Goal: Book appointment/travel/reservation

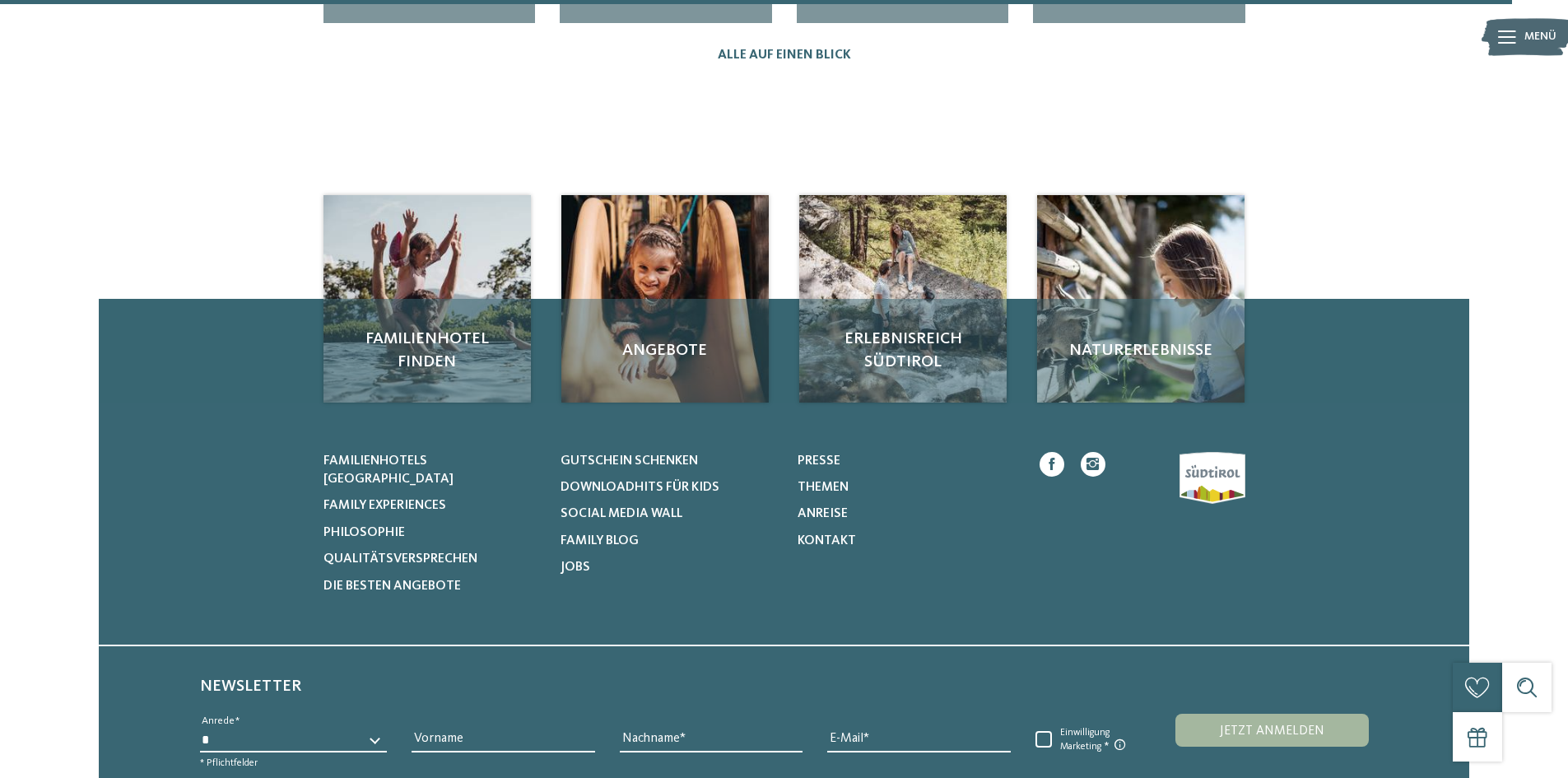
scroll to position [2306, 0]
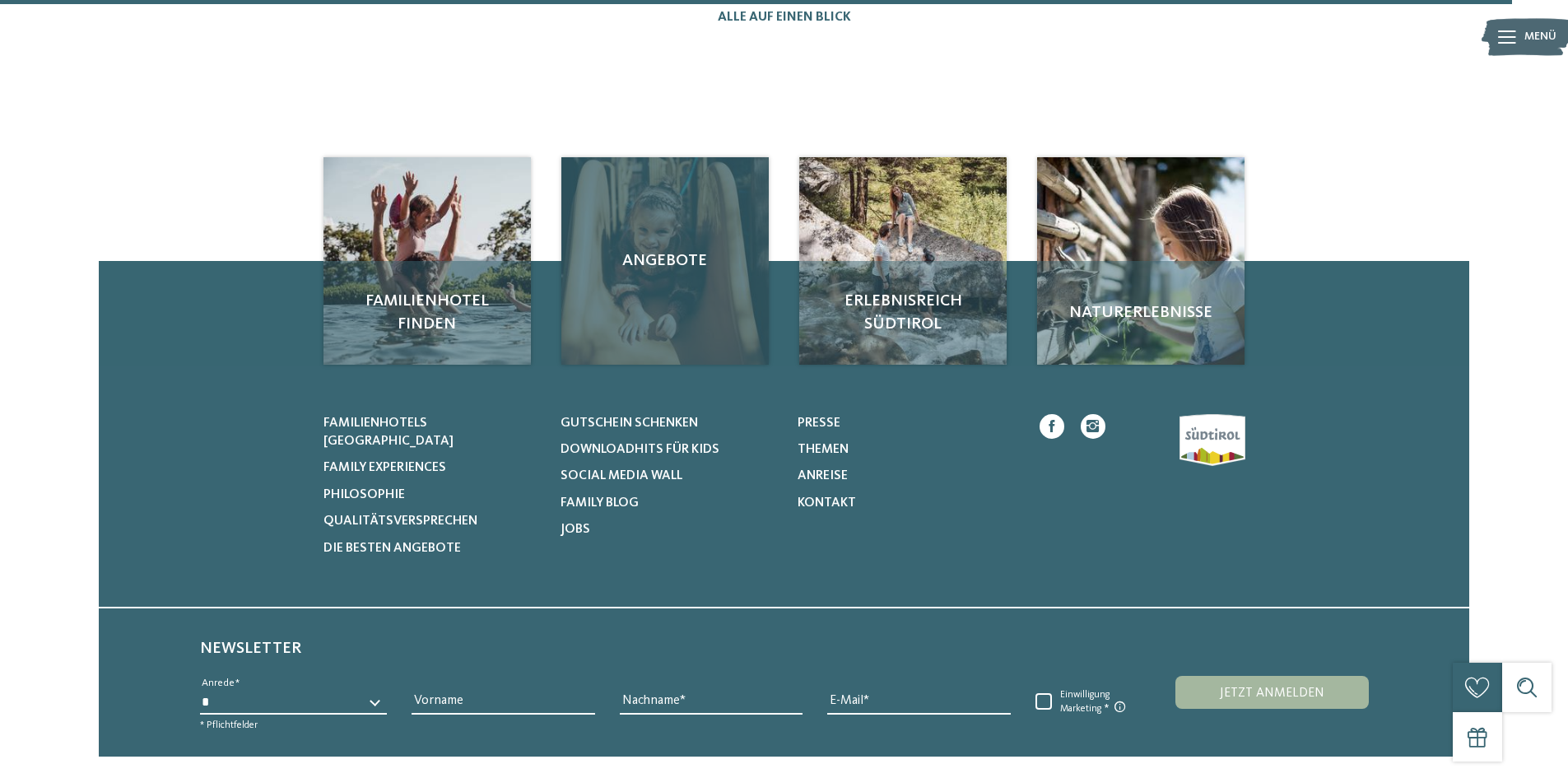
click at [680, 250] on div "Angebote" at bounding box center [665, 261] width 207 height 207
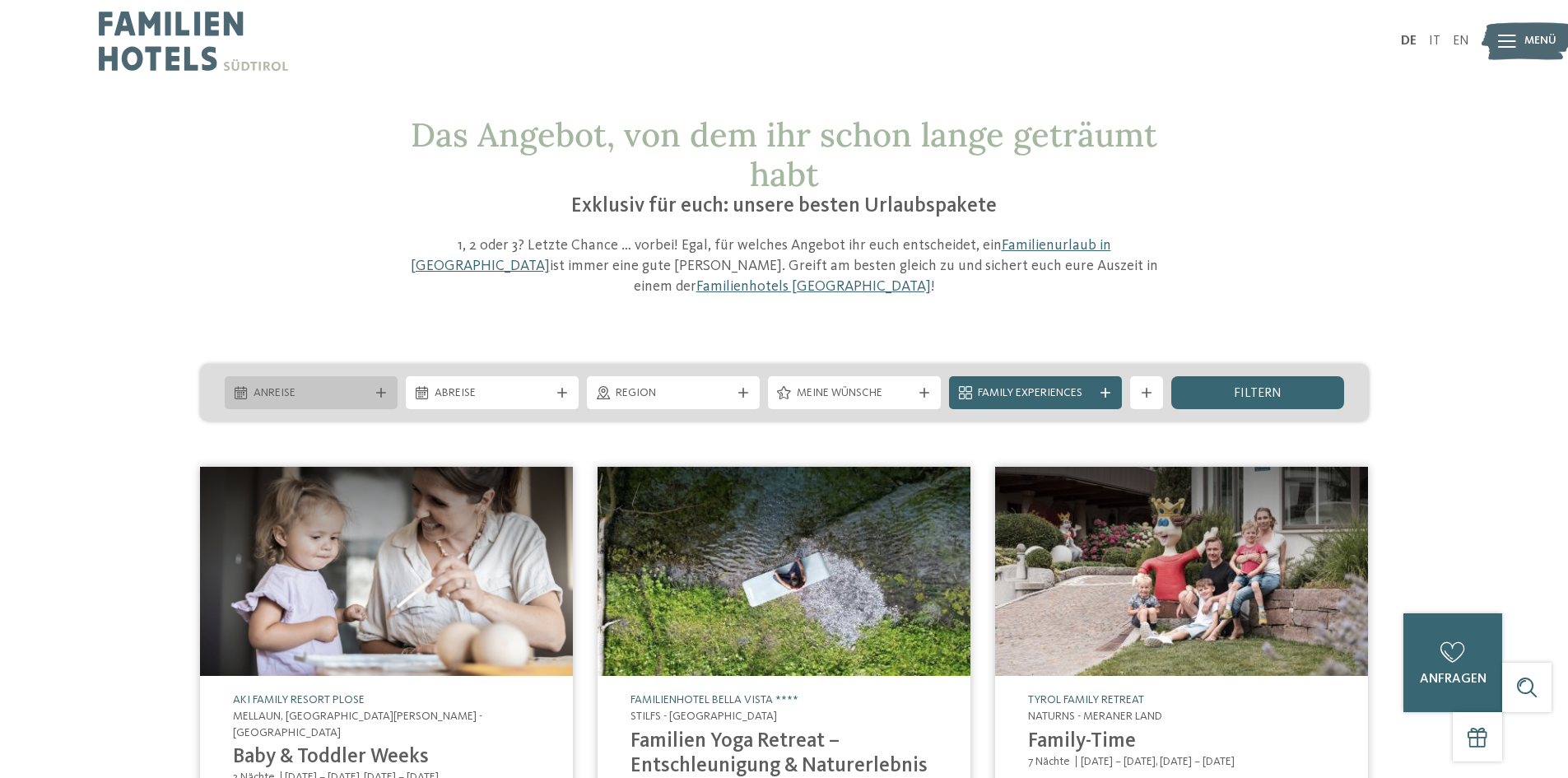
click at [344, 385] on span "Anreise" at bounding box center [311, 393] width 115 height 16
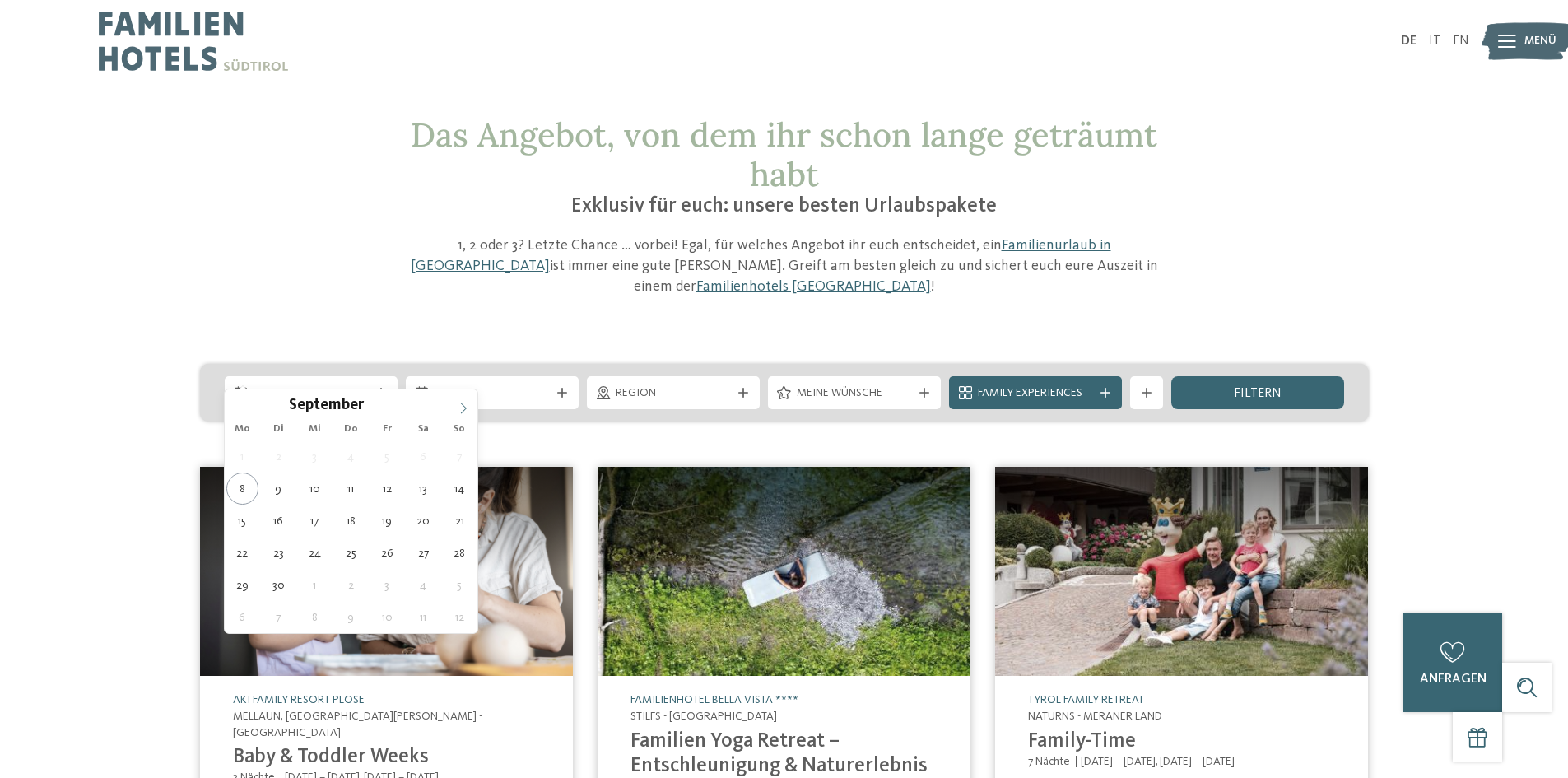
click at [458, 405] on icon at bounding box center [463, 408] width 11 height 11
type div "[DATE]"
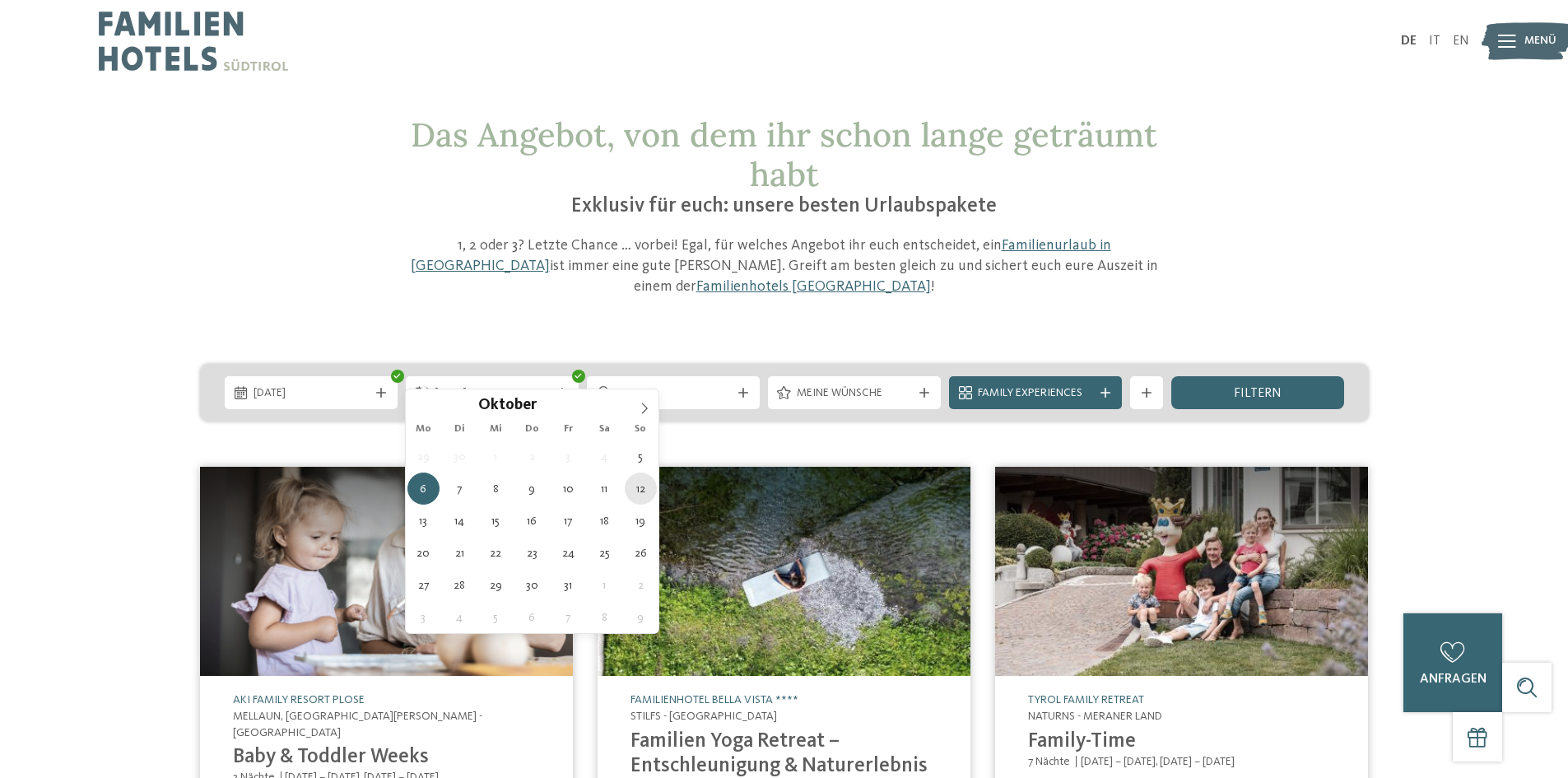
type div "[DATE]"
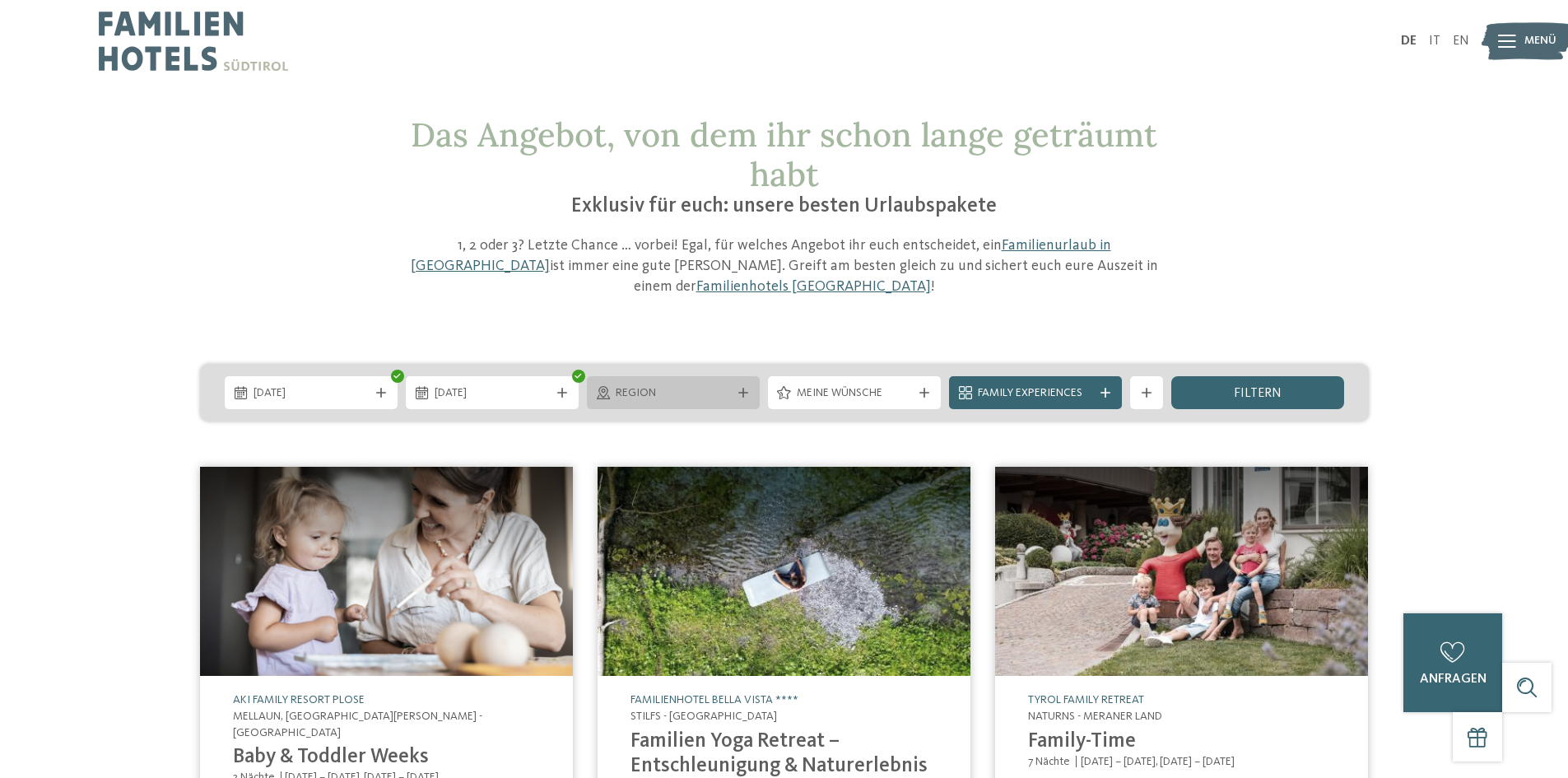
click at [692, 385] on span "Region" at bounding box center [673, 393] width 115 height 16
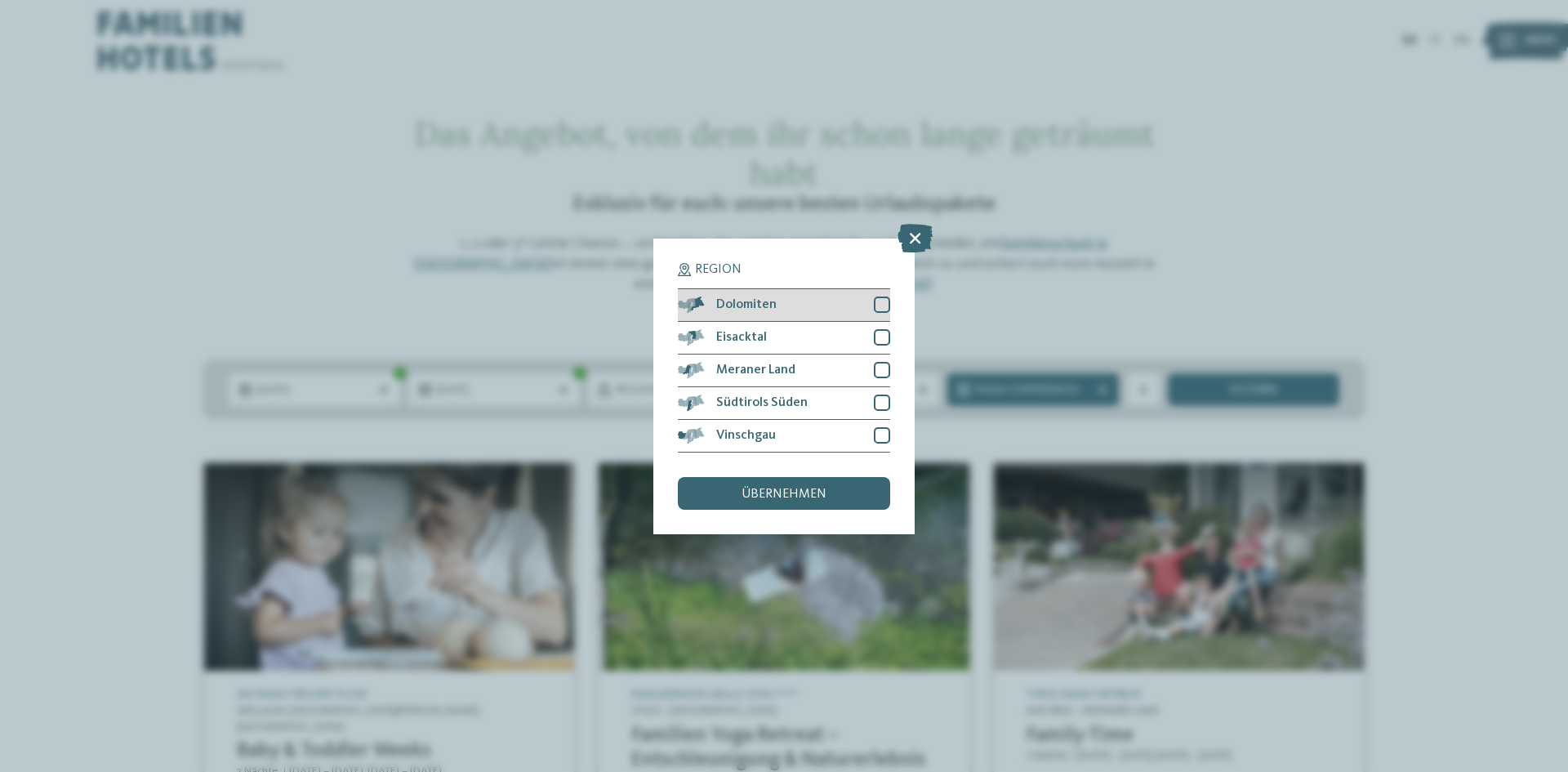
click at [885, 301] on div at bounding box center [881, 304] width 16 height 16
click at [885, 339] on div at bounding box center [881, 337] width 16 height 16
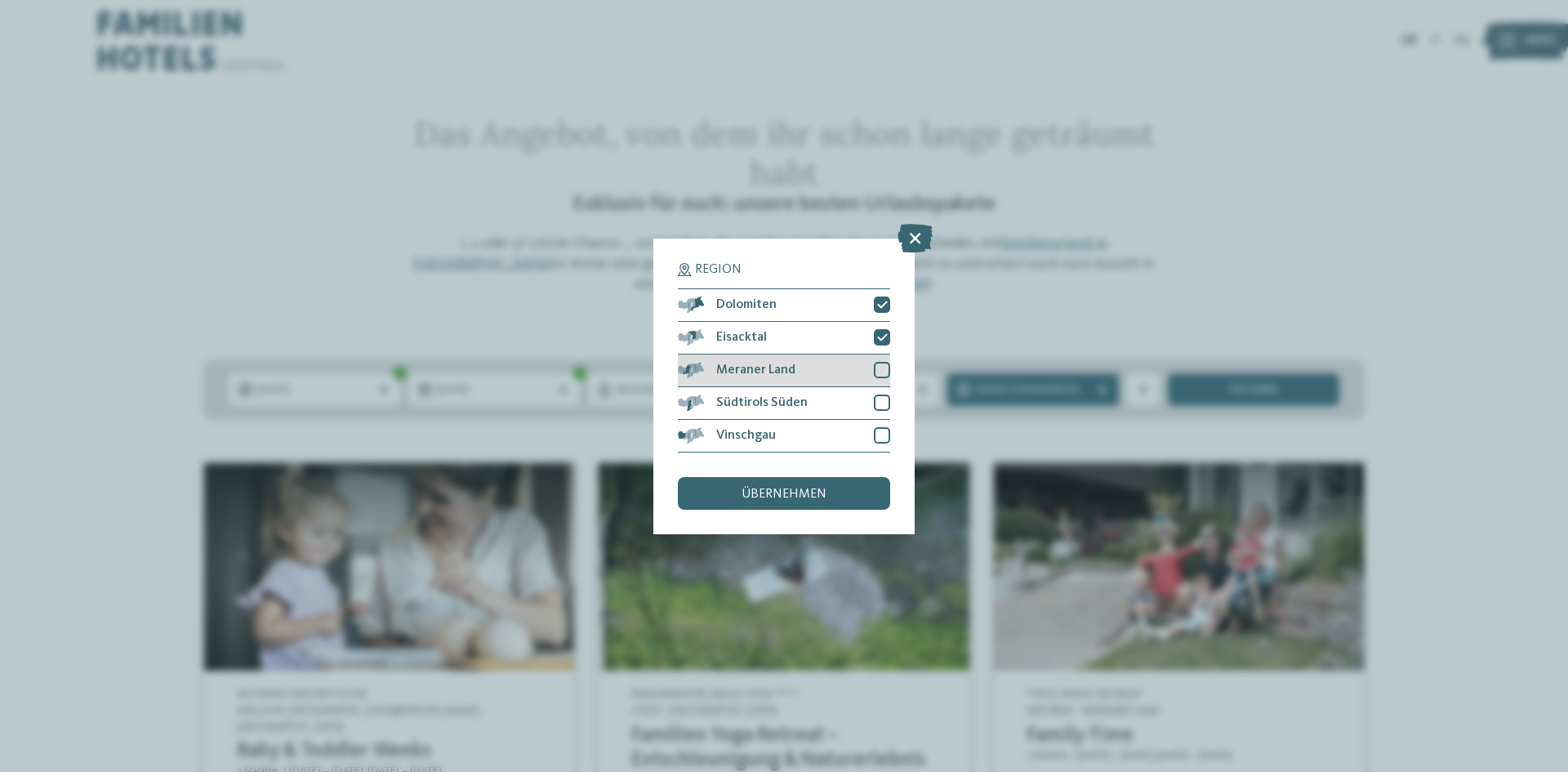
click at [885, 361] on div "Meraner Land" at bounding box center [784, 371] width 212 height 33
click at [886, 403] on div at bounding box center [881, 403] width 16 height 16
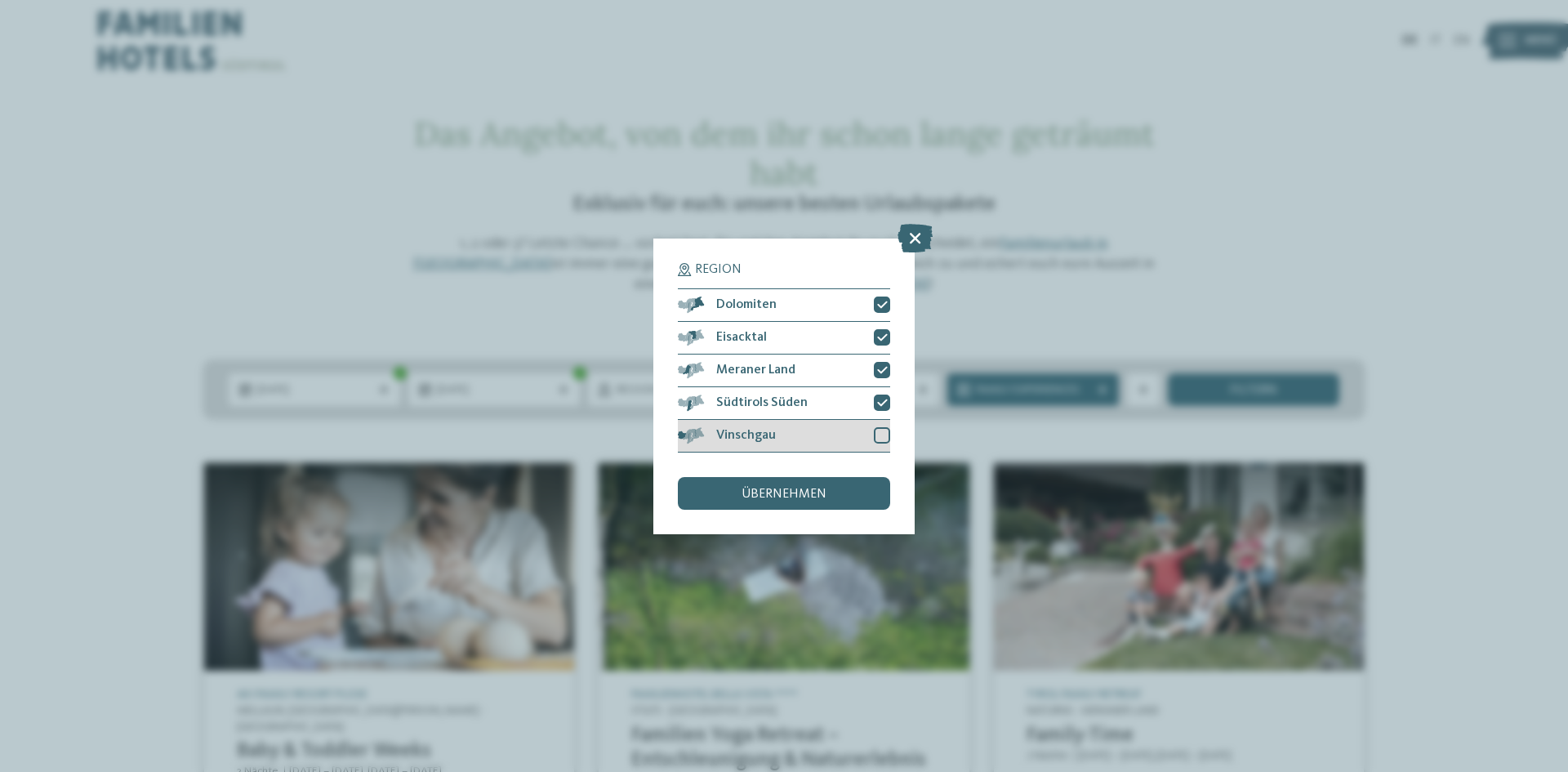
click at [886, 437] on div at bounding box center [881, 435] width 16 height 16
click at [856, 494] on div "übernehmen" at bounding box center [784, 494] width 212 height 33
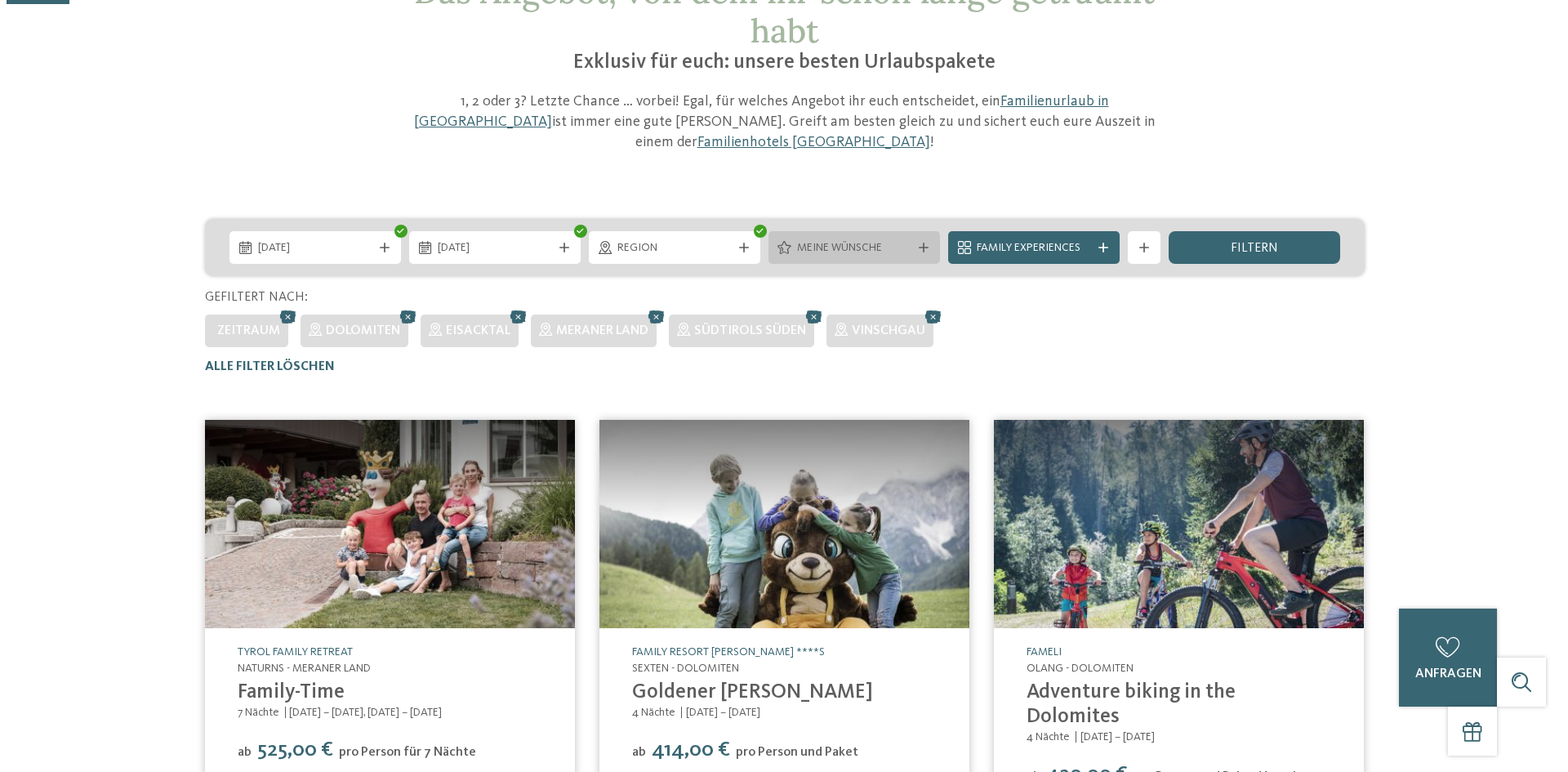
scroll to position [31, 0]
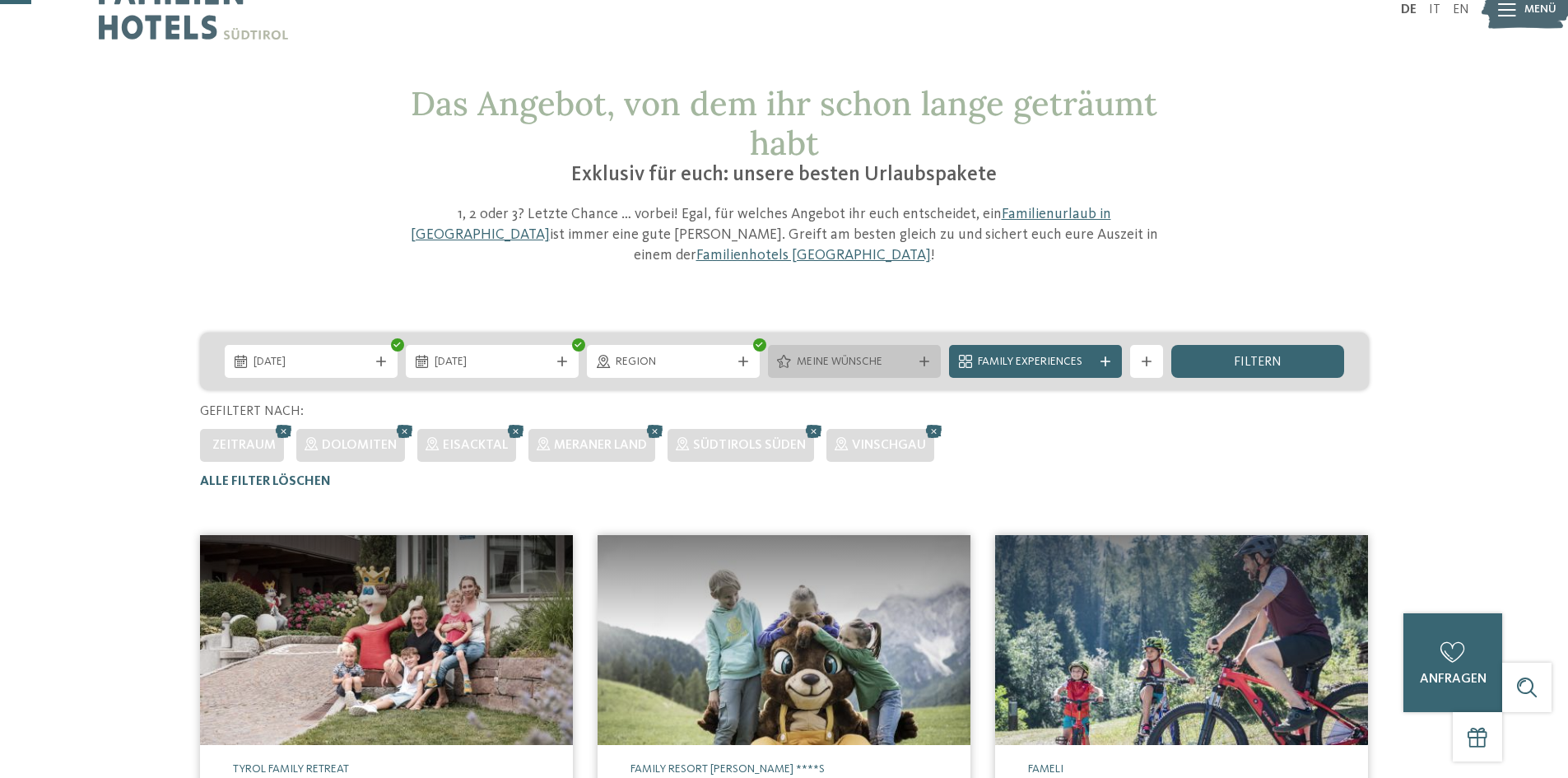
click at [876, 354] on span "Meine Wünsche" at bounding box center [854, 362] width 115 height 16
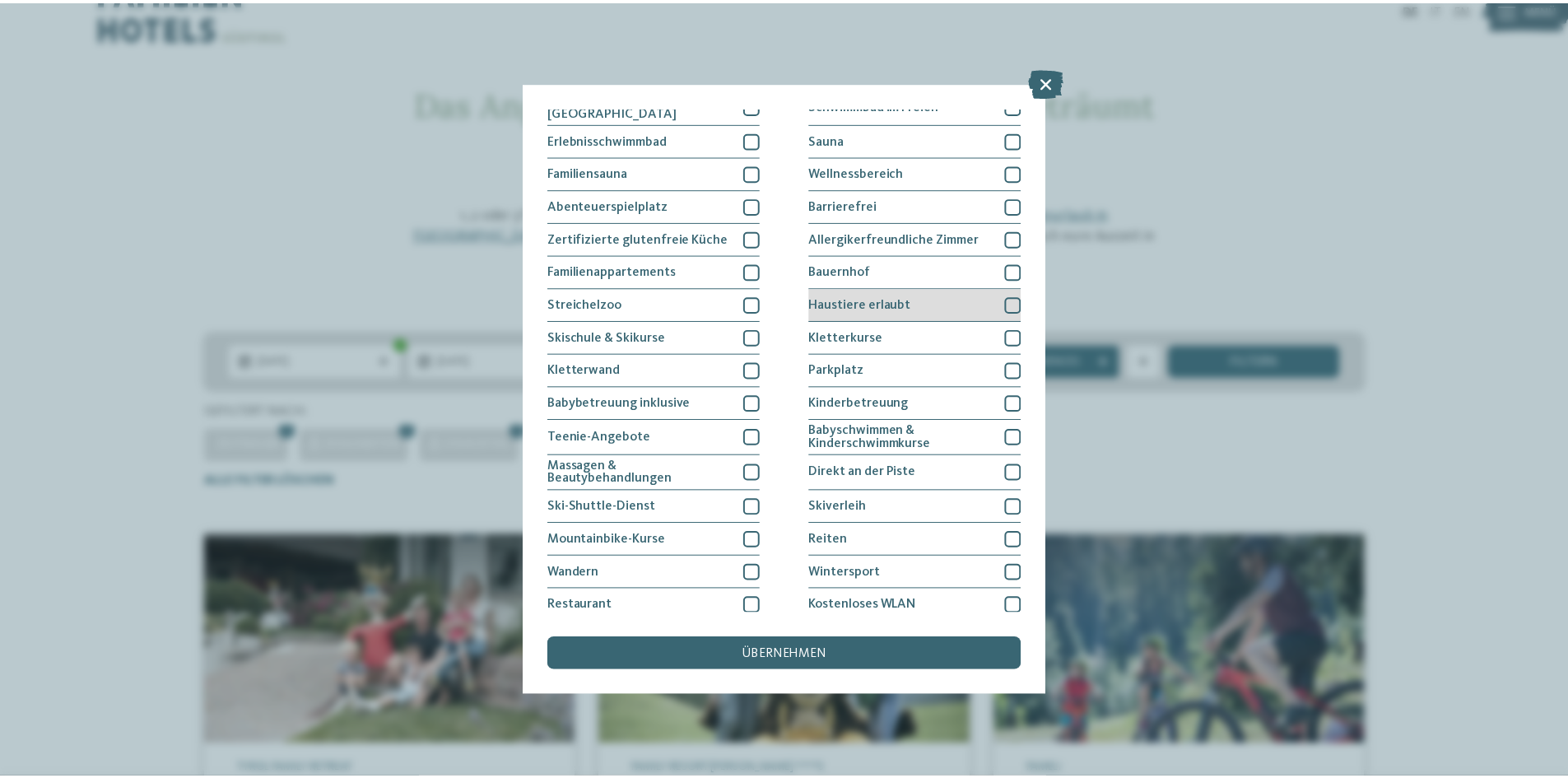
scroll to position [85, 0]
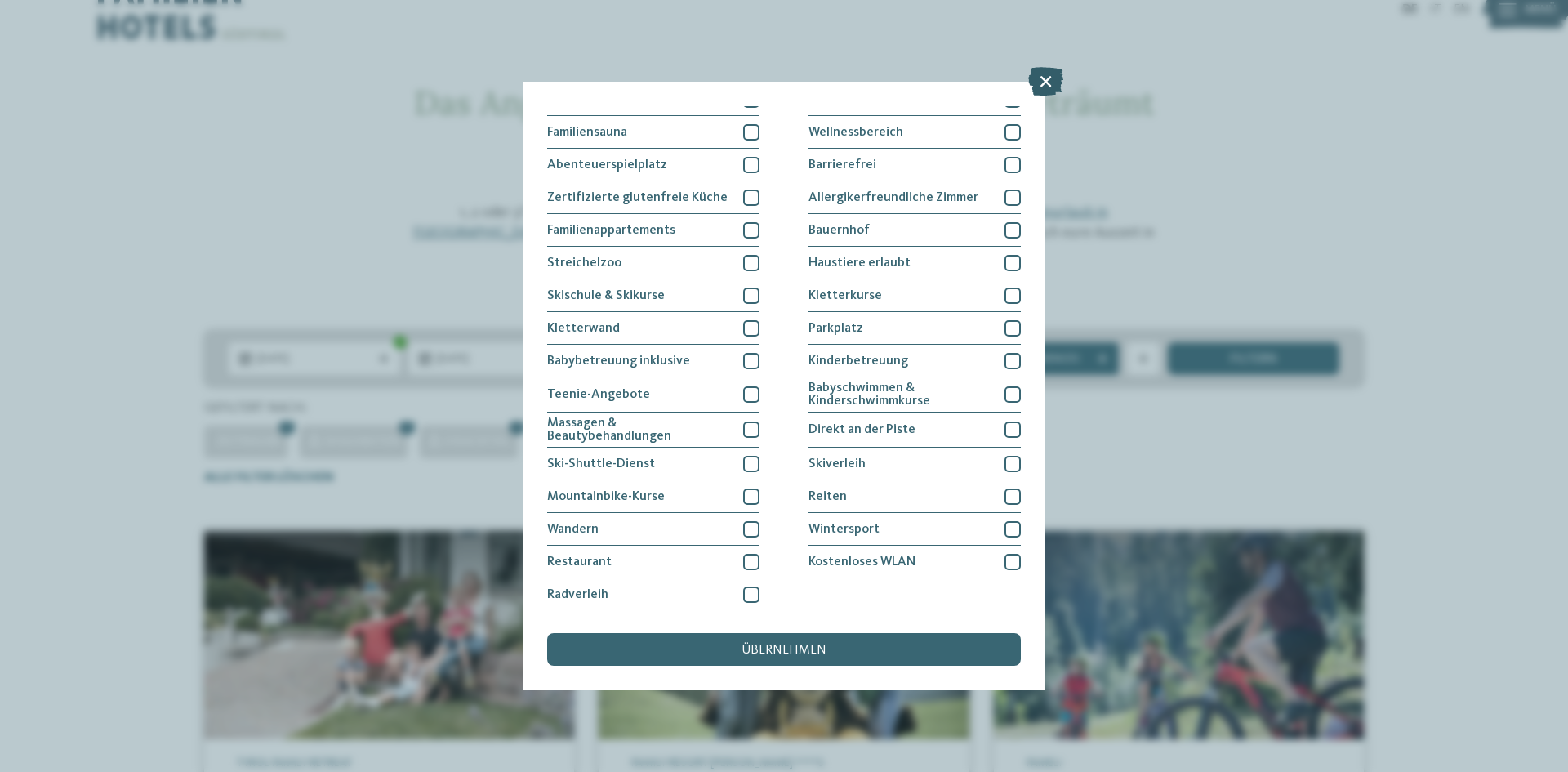
click at [1050, 81] on icon at bounding box center [1045, 81] width 35 height 28
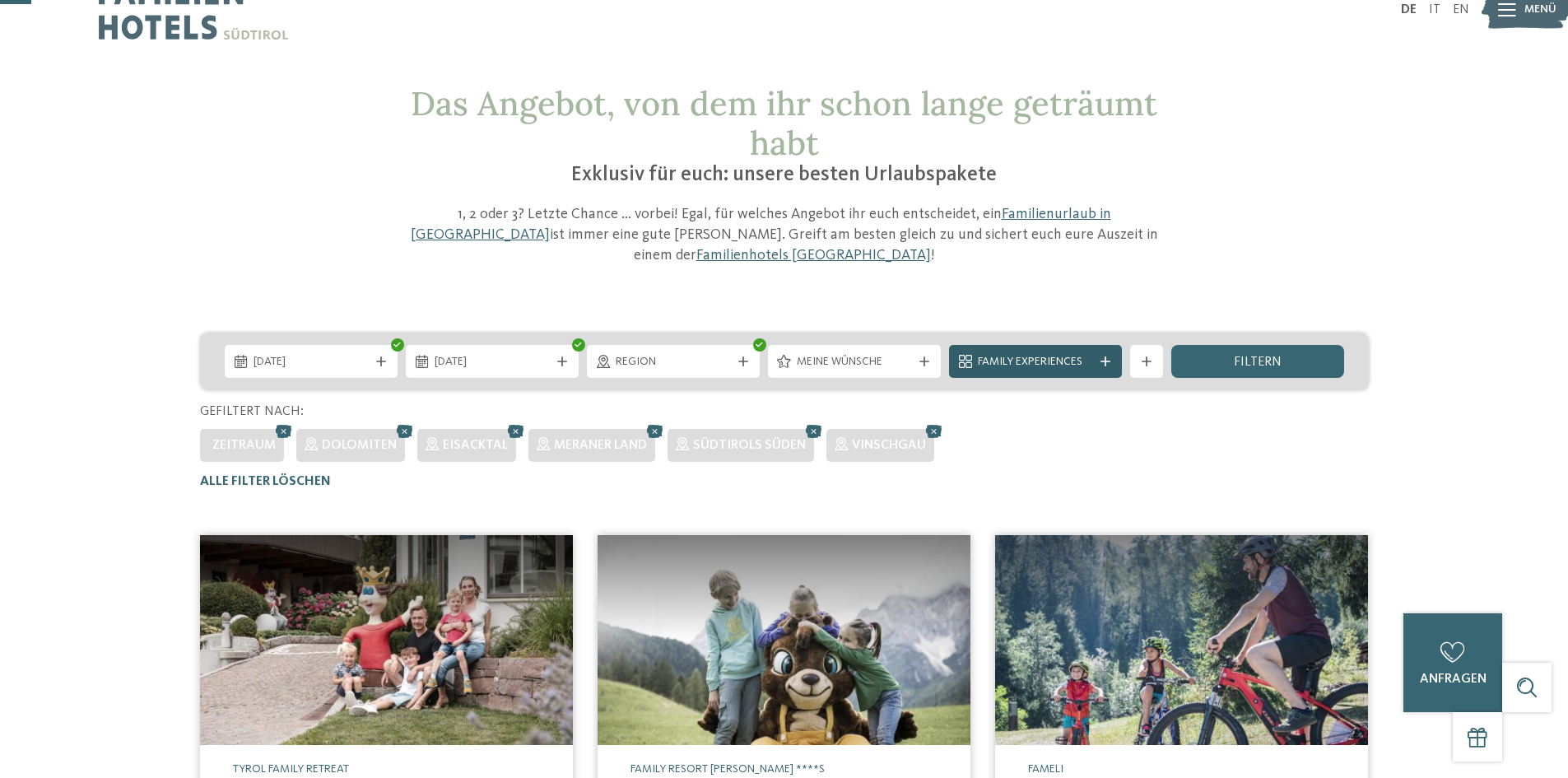
click at [1061, 354] on span "Family Experiences" at bounding box center [1035, 362] width 115 height 16
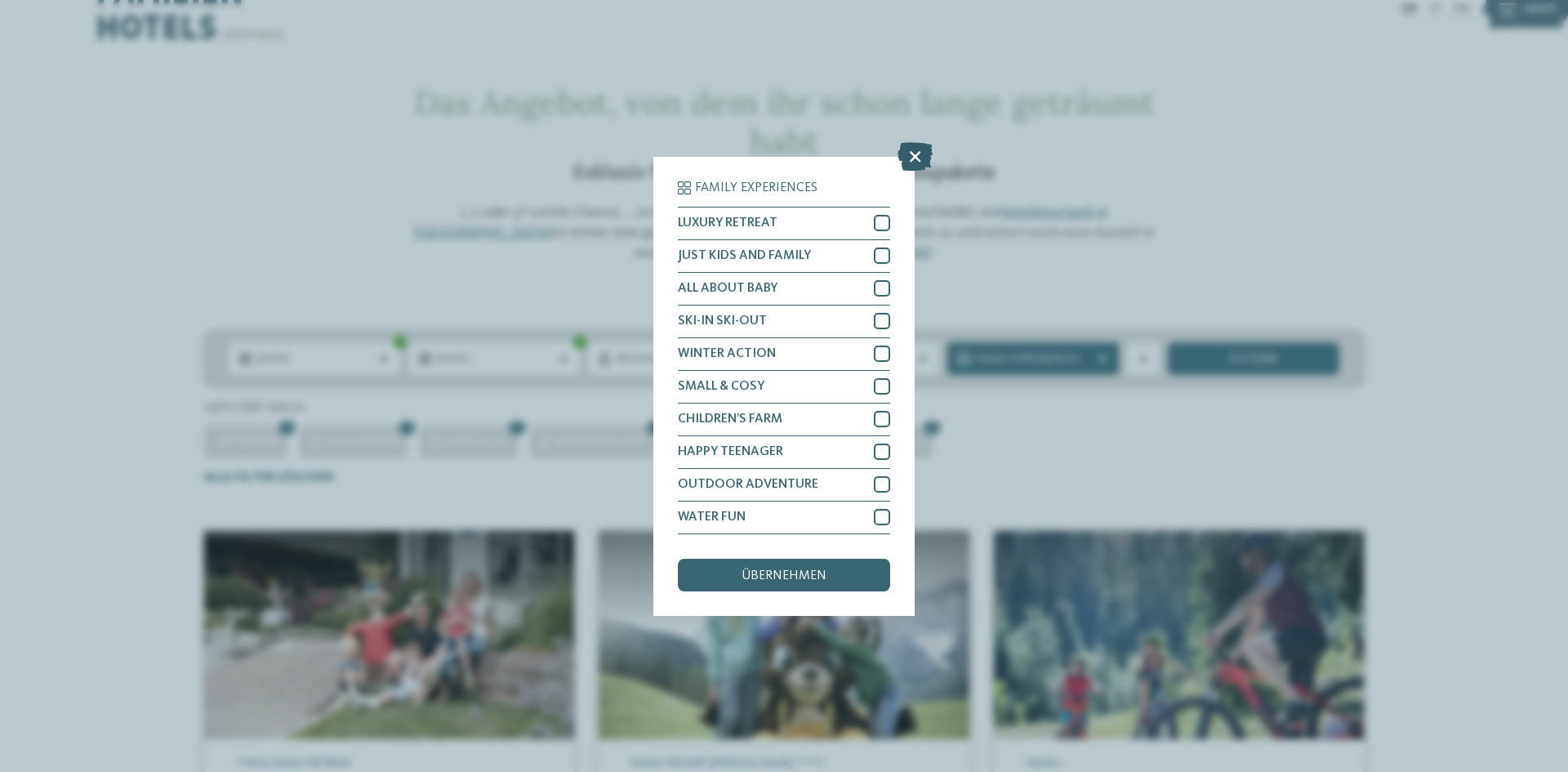
click at [913, 162] on icon at bounding box center [915, 155] width 35 height 28
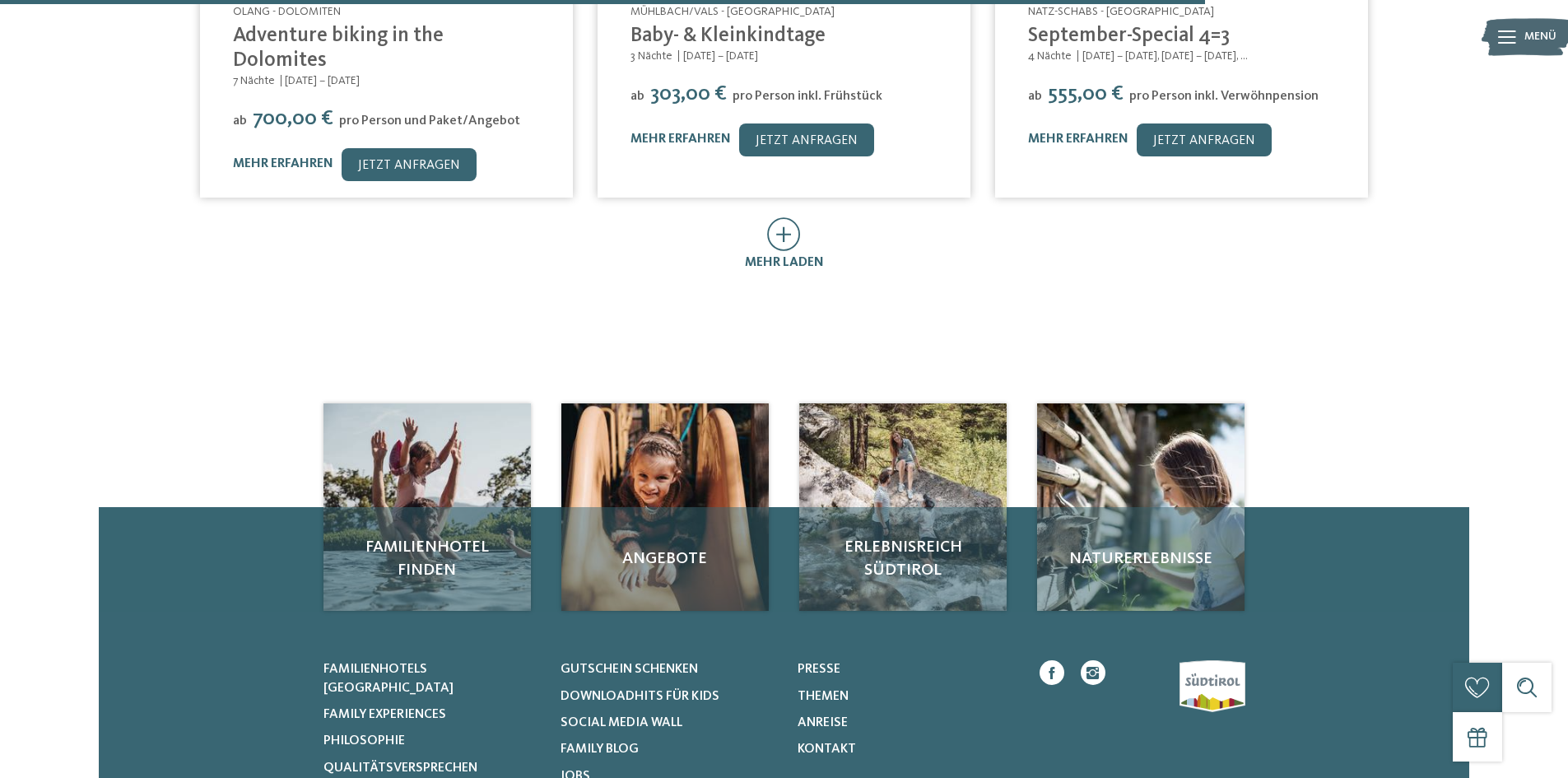
scroll to position [1019, 0]
